Goal: Entertainment & Leisure: Consume media (video, audio)

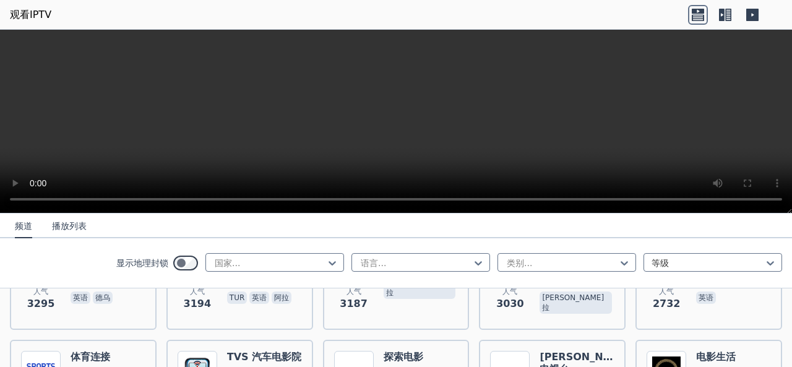
scroll to position [470, 0]
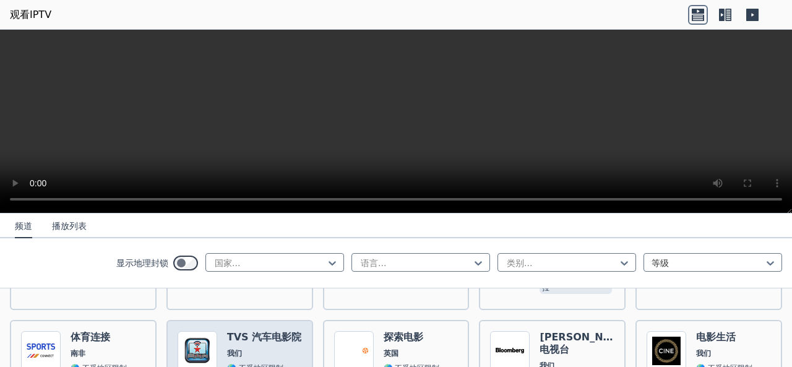
click at [227, 342] on font "TVS 汽车电影院" at bounding box center [264, 337] width 74 height 12
click at [238, 337] on font "TVS 汽车电影院" at bounding box center [264, 337] width 74 height 12
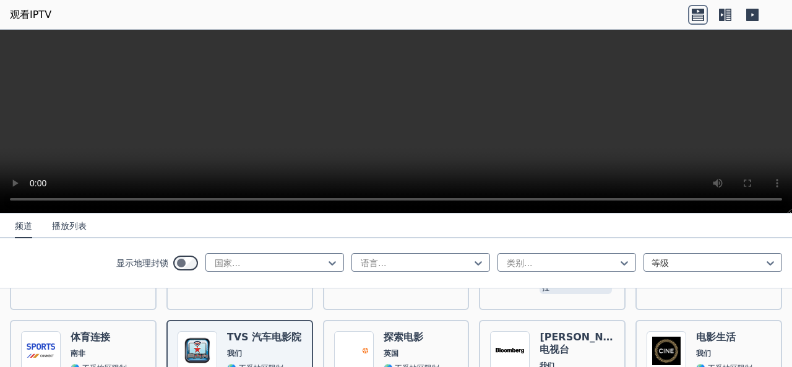
click at [698, 10] on icon at bounding box center [698, 15] width 20 height 20
click at [698, 15] on icon at bounding box center [698, 15] width 20 height 20
click at [733, 16] on icon at bounding box center [725, 15] width 20 height 20
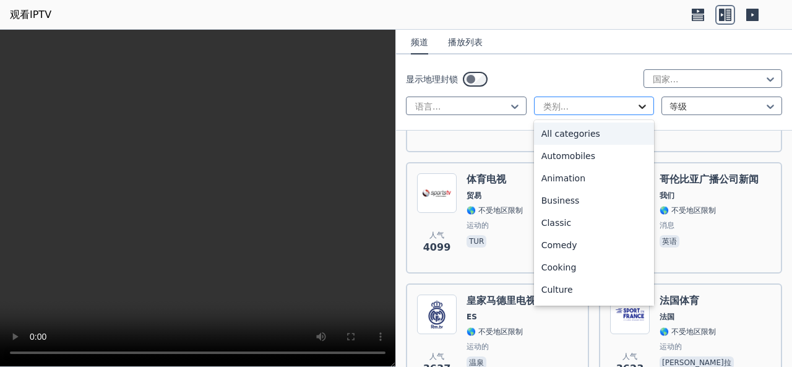
click at [639, 110] on icon at bounding box center [642, 106] width 12 height 12
click at [616, 131] on div "所有类别" at bounding box center [594, 134] width 121 height 22
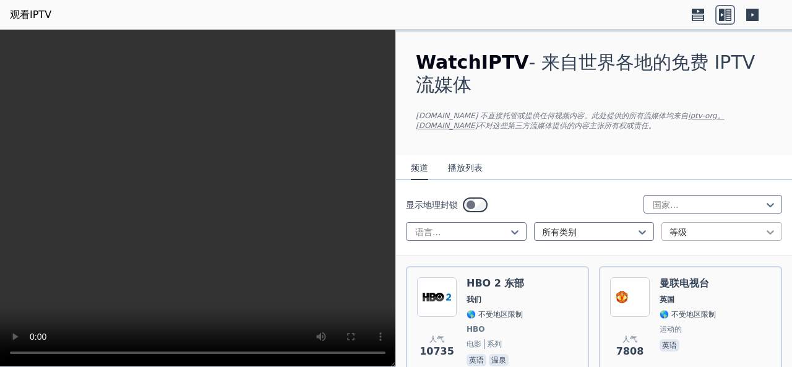
click at [764, 228] on icon at bounding box center [770, 232] width 12 height 12
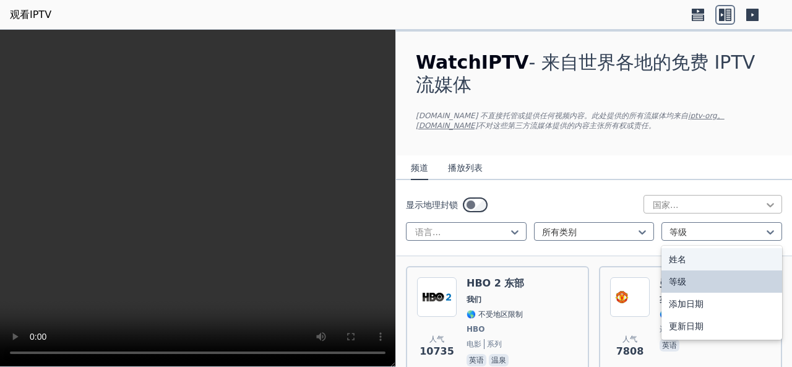
click at [765, 203] on icon at bounding box center [770, 205] width 12 height 12
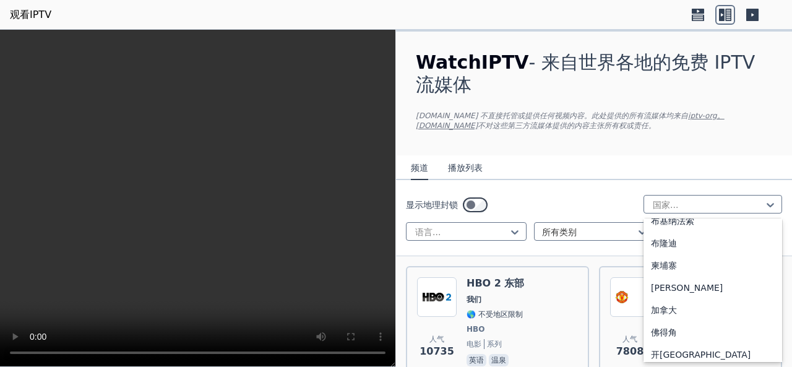
scroll to position [681, 0]
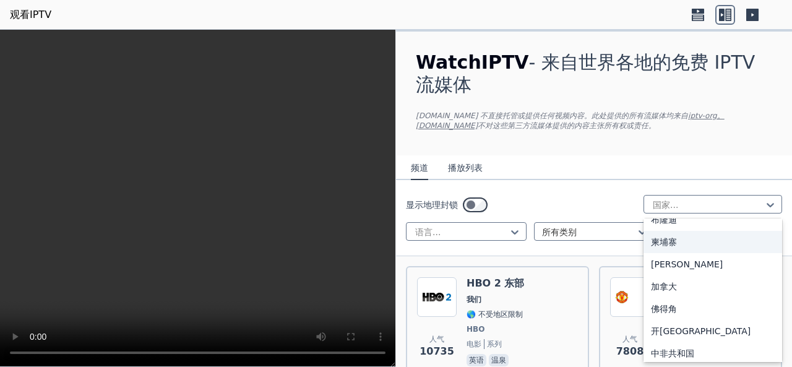
click at [697, 246] on div "柬埔寨" at bounding box center [713, 242] width 139 height 22
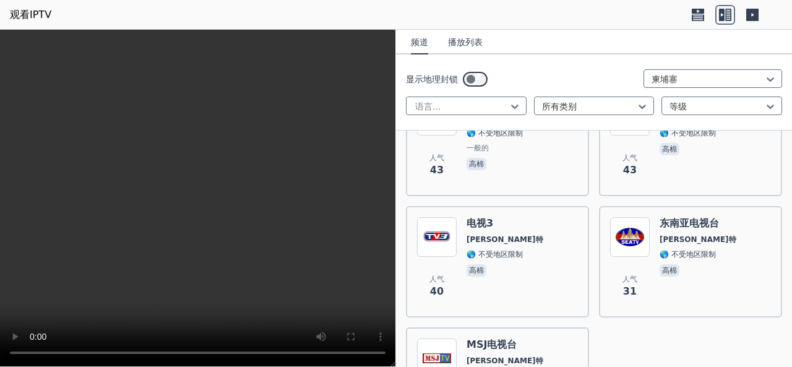
scroll to position [557, 0]
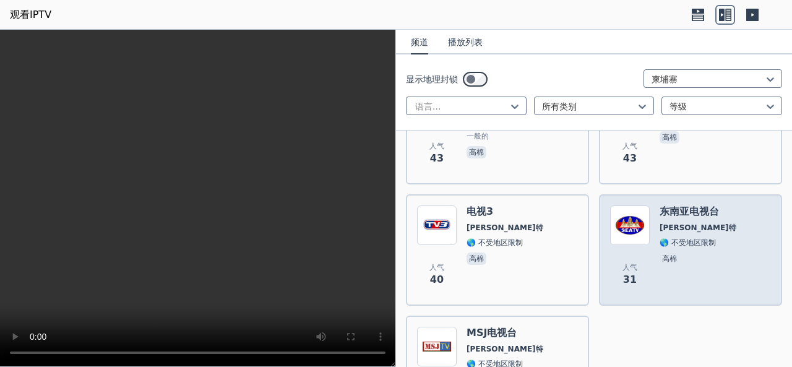
click at [674, 221] on div "东南亚电视台 [PERSON_NAME]特 🌎 不受地区限制 高棉" at bounding box center [698, 249] width 77 height 89
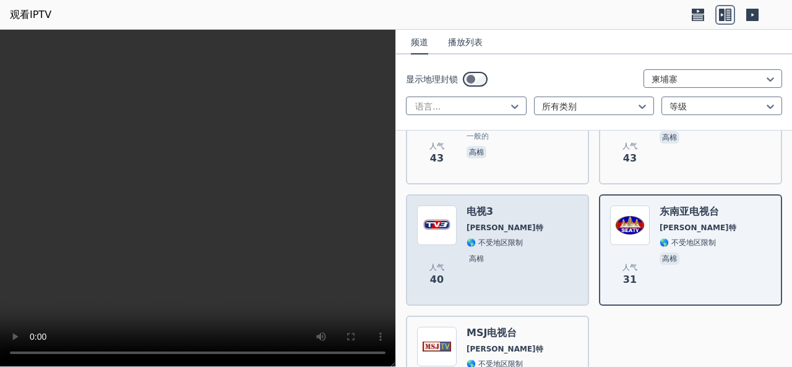
click at [479, 261] on font "高棉" at bounding box center [476, 258] width 15 height 9
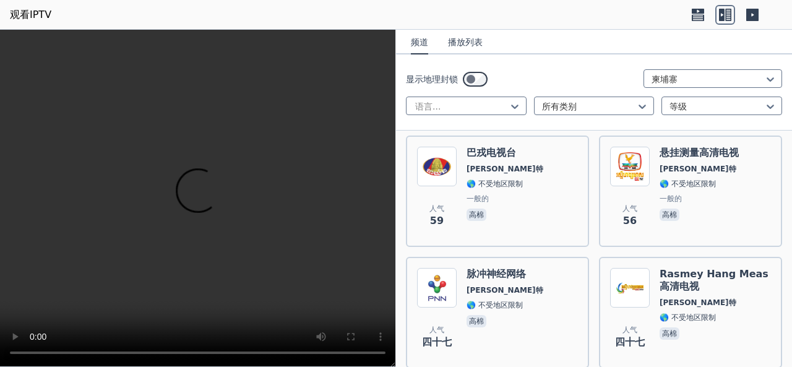
scroll to position [248, 0]
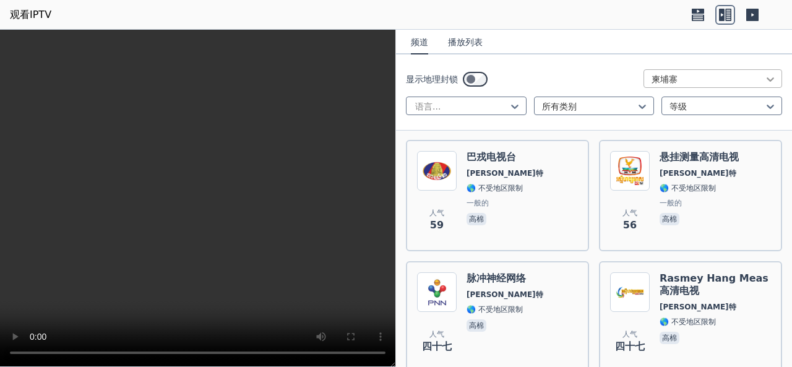
click at [766, 75] on icon at bounding box center [770, 79] width 12 height 12
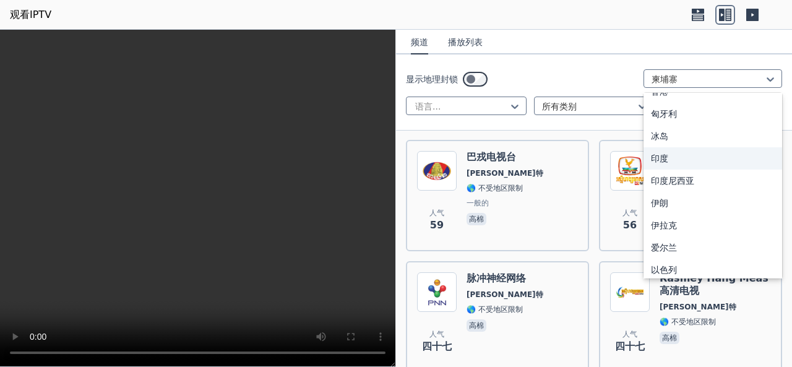
scroll to position [1898, 0]
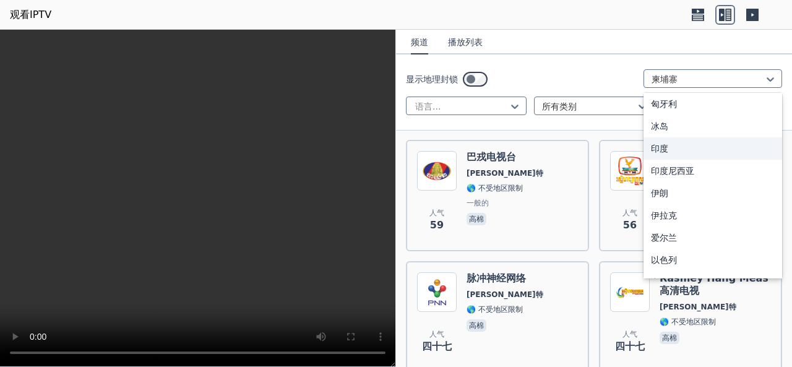
click at [661, 137] on div "印度" at bounding box center [713, 148] width 139 height 22
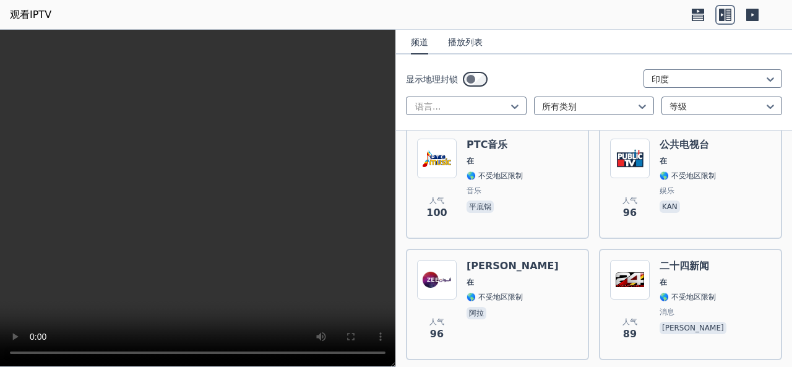
scroll to position [1856, 0]
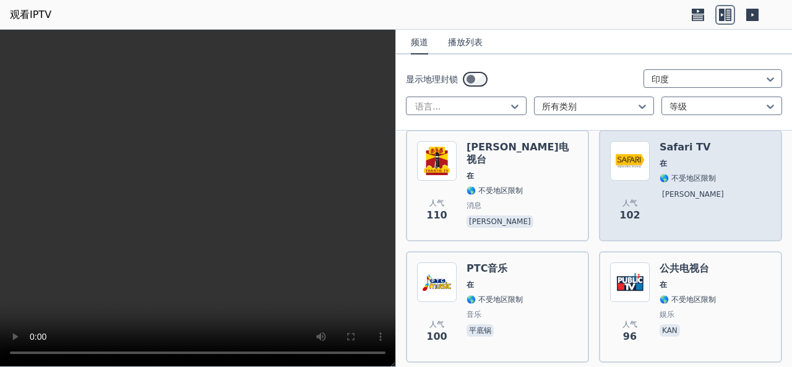
click at [673, 188] on p "[PERSON_NAME]" at bounding box center [693, 194] width 67 height 12
click at [640, 150] on img at bounding box center [630, 161] width 40 height 40
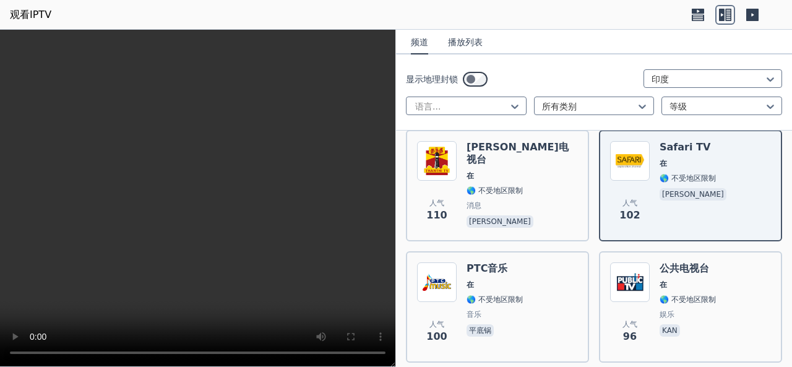
click at [462, 37] on font "播放列表" at bounding box center [465, 42] width 35 height 10
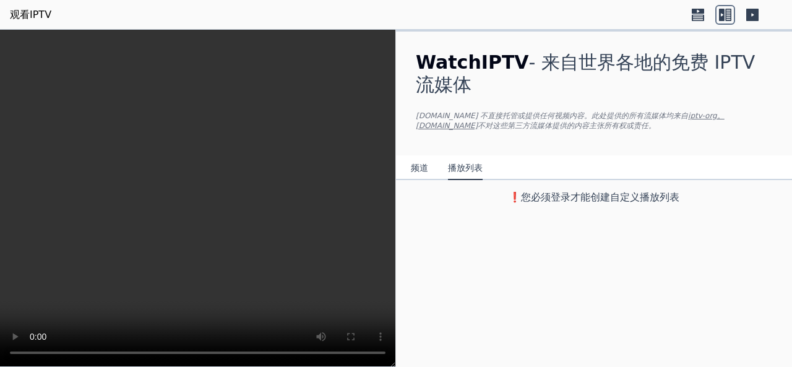
click at [423, 165] on font "频道" at bounding box center [419, 168] width 17 height 10
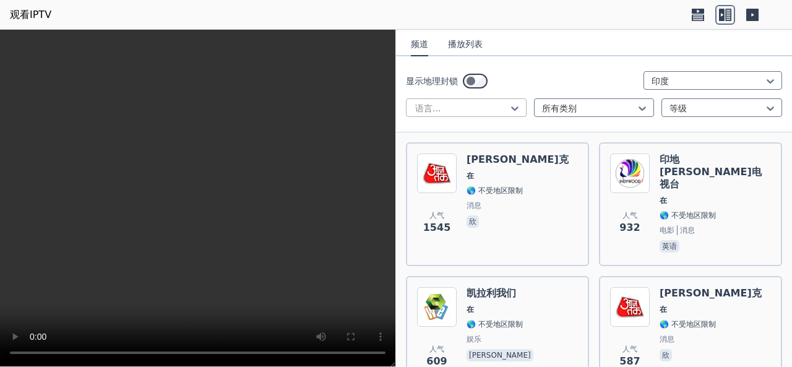
scroll to position [186, 0]
